Goal: Information Seeking & Learning: Learn about a topic

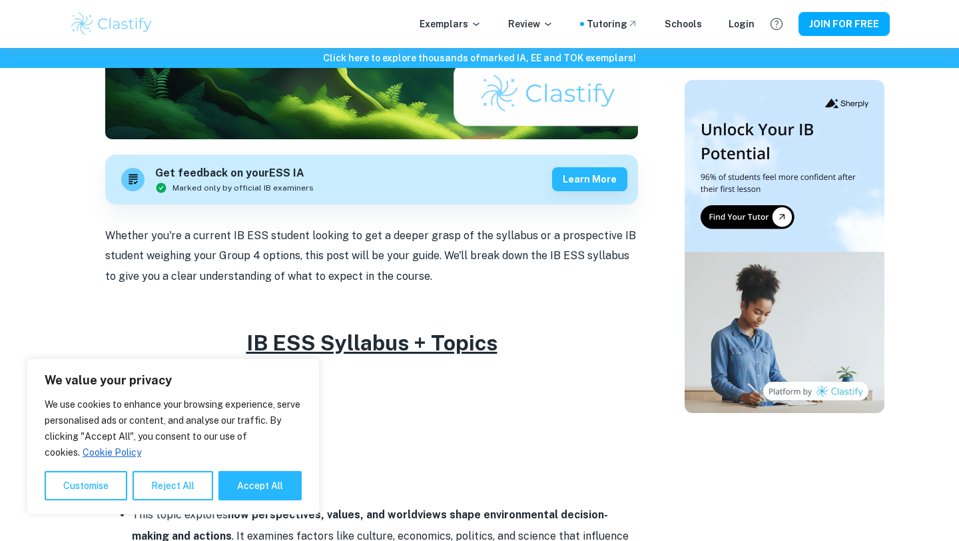
scroll to position [362, 0]
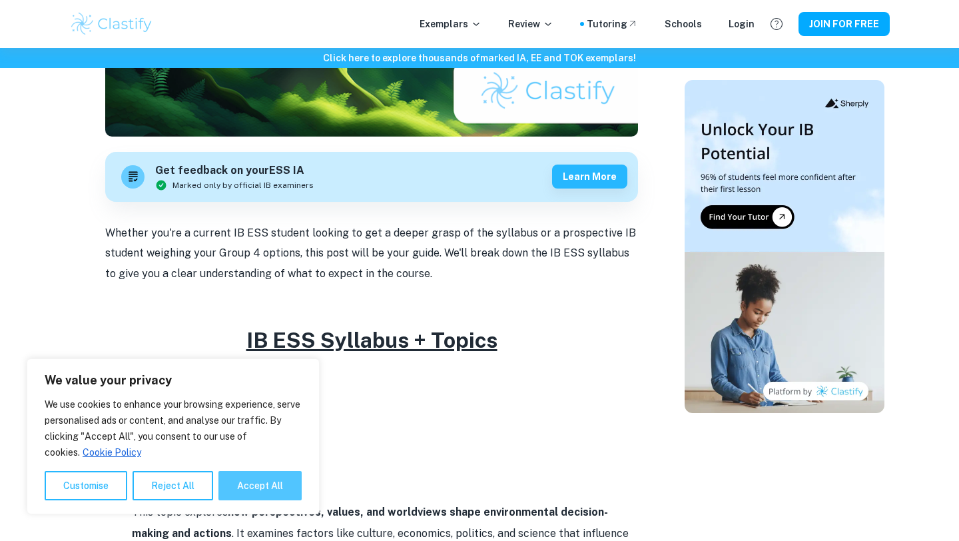
click at [248, 478] on button "Accept All" at bounding box center [259, 485] width 83 height 29
checkbox input "true"
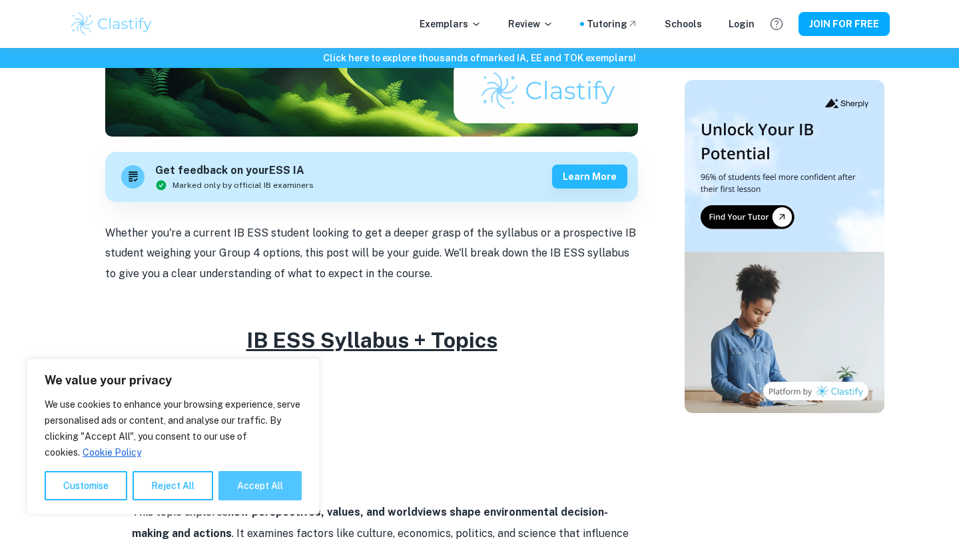
checkbox input "true"
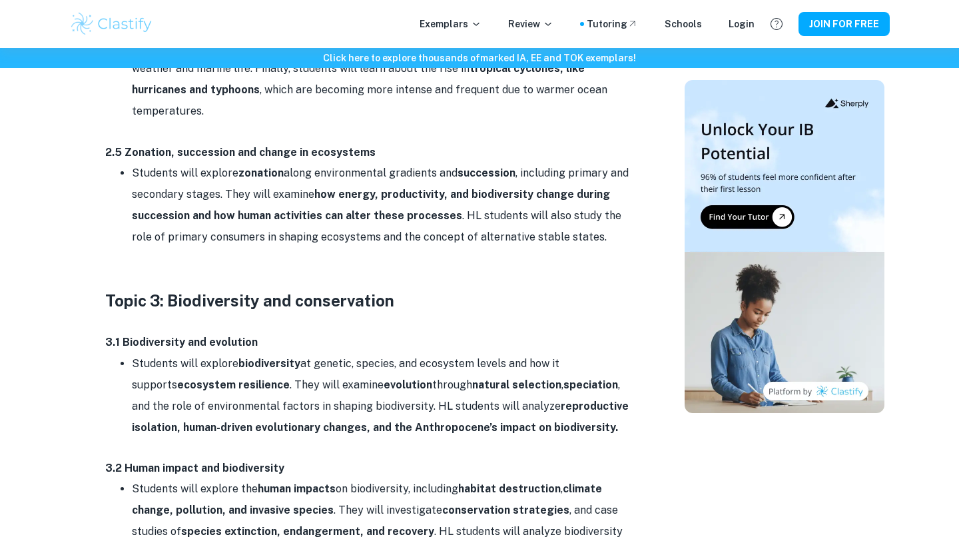
scroll to position [1949, 0]
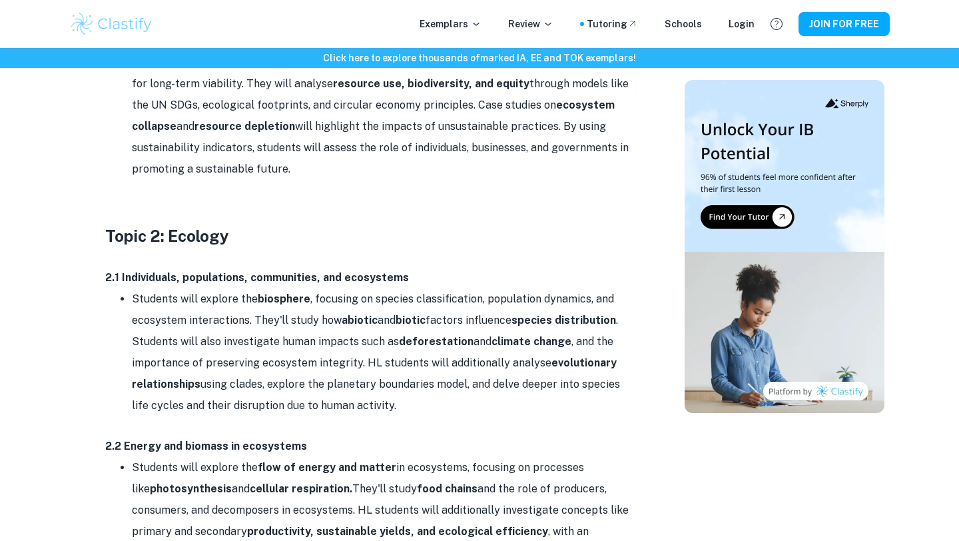
scroll to position [1186, 0]
